Goal: Information Seeking & Learning: Learn about a topic

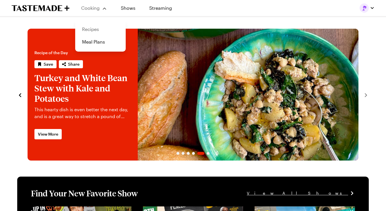
click at [92, 29] on link "Recipes" at bounding box center [101, 29] width 44 height 13
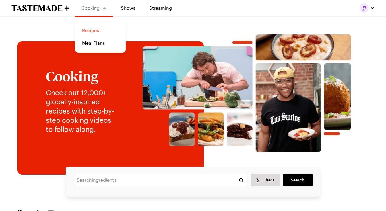
click at [96, 36] on link "Recipes" at bounding box center [101, 30] width 44 height 13
click at [94, 31] on link "Recipes" at bounding box center [101, 30] width 44 height 13
click at [92, 32] on link "Recipes" at bounding box center [101, 30] width 44 height 13
click at [96, 46] on link "Meal Plans" at bounding box center [101, 43] width 44 height 13
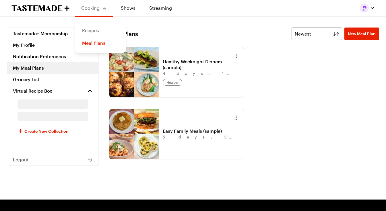
click at [92, 32] on link "Recipes" at bounding box center [101, 30] width 44 height 13
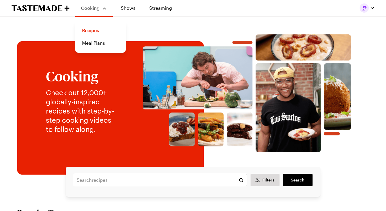
click at [92, 11] on div "Cooking" at bounding box center [94, 8] width 26 height 7
click at [98, 6] on span "Cooking" at bounding box center [90, 7] width 19 height 5
click at [102, 11] on div "Cooking" at bounding box center [94, 8] width 26 height 7
click at [95, 30] on link "Recipes" at bounding box center [101, 30] width 44 height 13
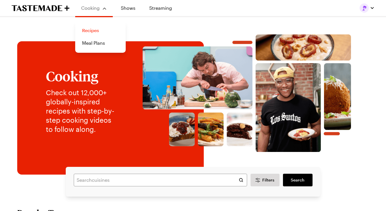
click at [86, 32] on link "Recipes" at bounding box center [101, 30] width 44 height 13
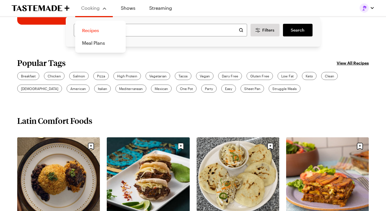
scroll to position [150, 0]
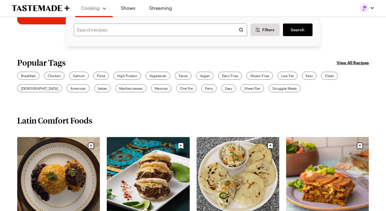
click at [370, 8] on button "button" at bounding box center [367, 7] width 15 height 9
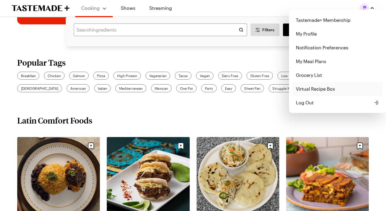
click at [327, 90] on link "Virtual Recipe Box" at bounding box center [337, 89] width 90 height 14
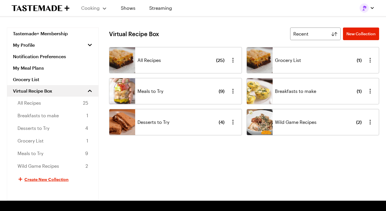
click at [170, 90] on div "Meals to Try ( 9 )" at bounding box center [180, 91] width 87 height 26
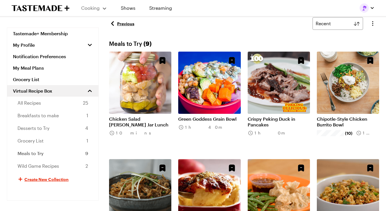
scroll to position [11, 0]
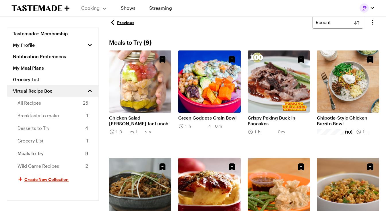
click at [360, 115] on link "Chipotle-Style Chicken Burrito Bowl" at bounding box center [348, 120] width 62 height 11
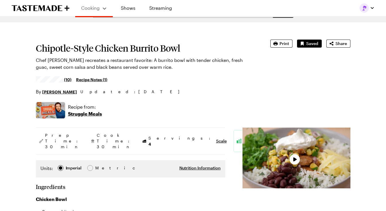
type textarea "x"
